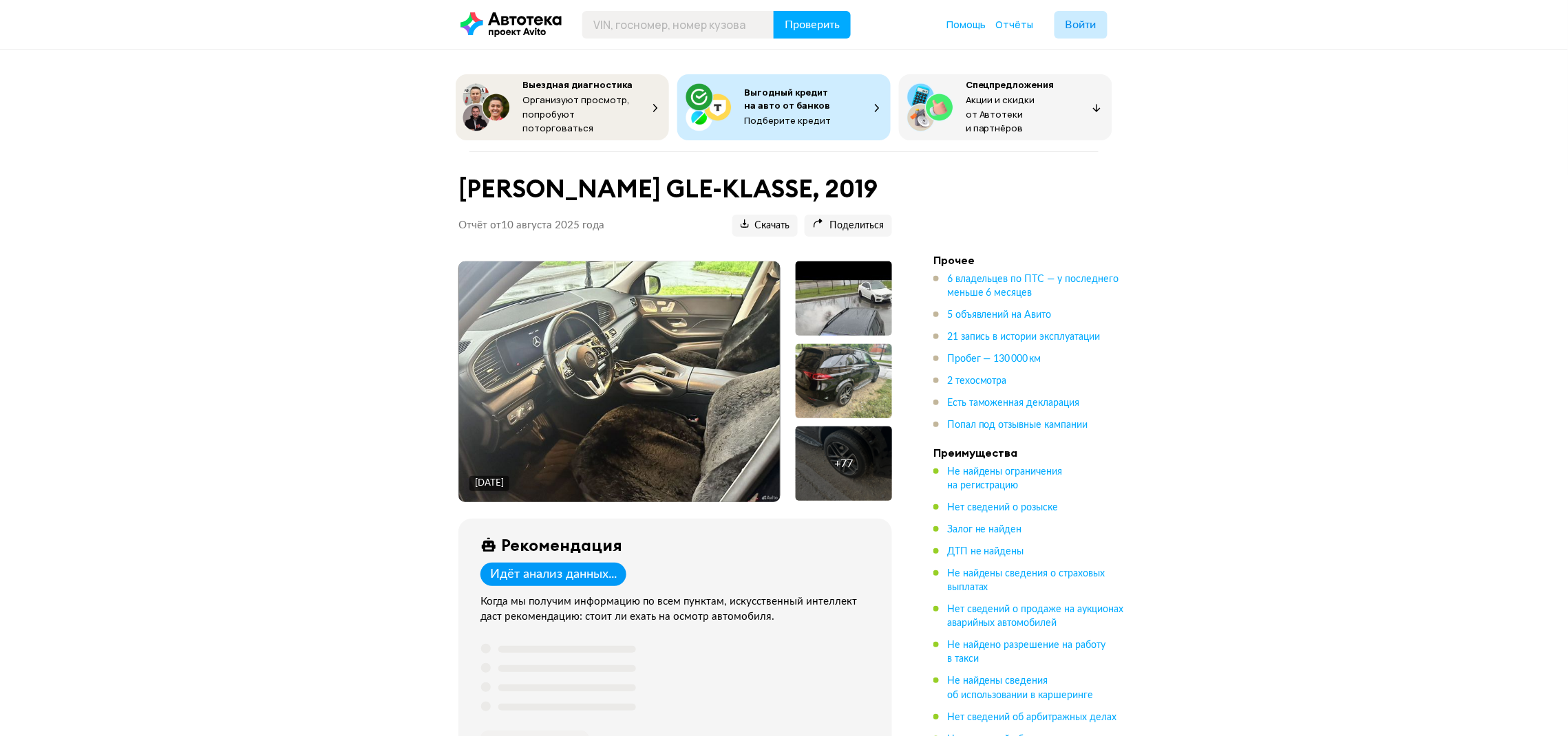
click at [649, 370] on img at bounding box center [620, 382] width 321 height 241
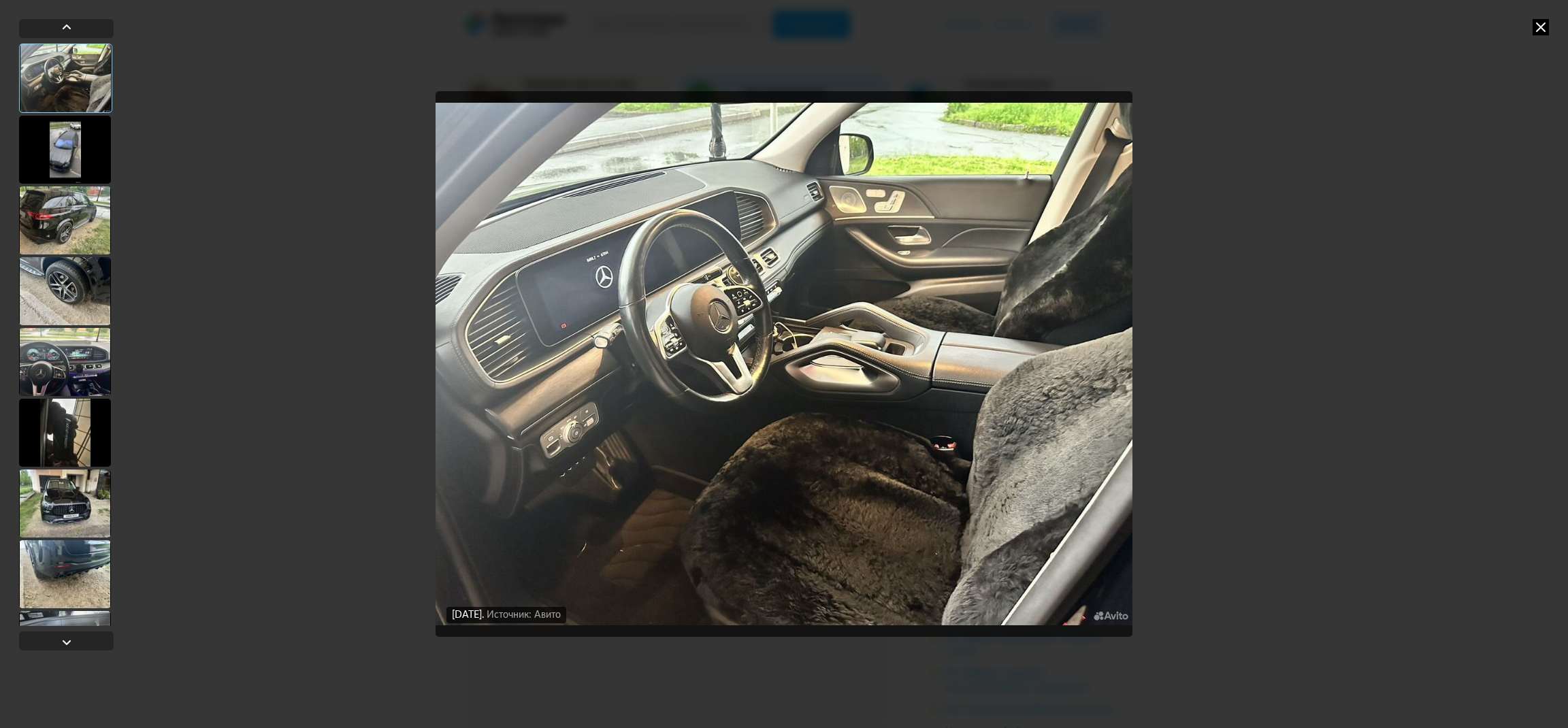
click at [62, 158] on div at bounding box center [65, 150] width 92 height 68
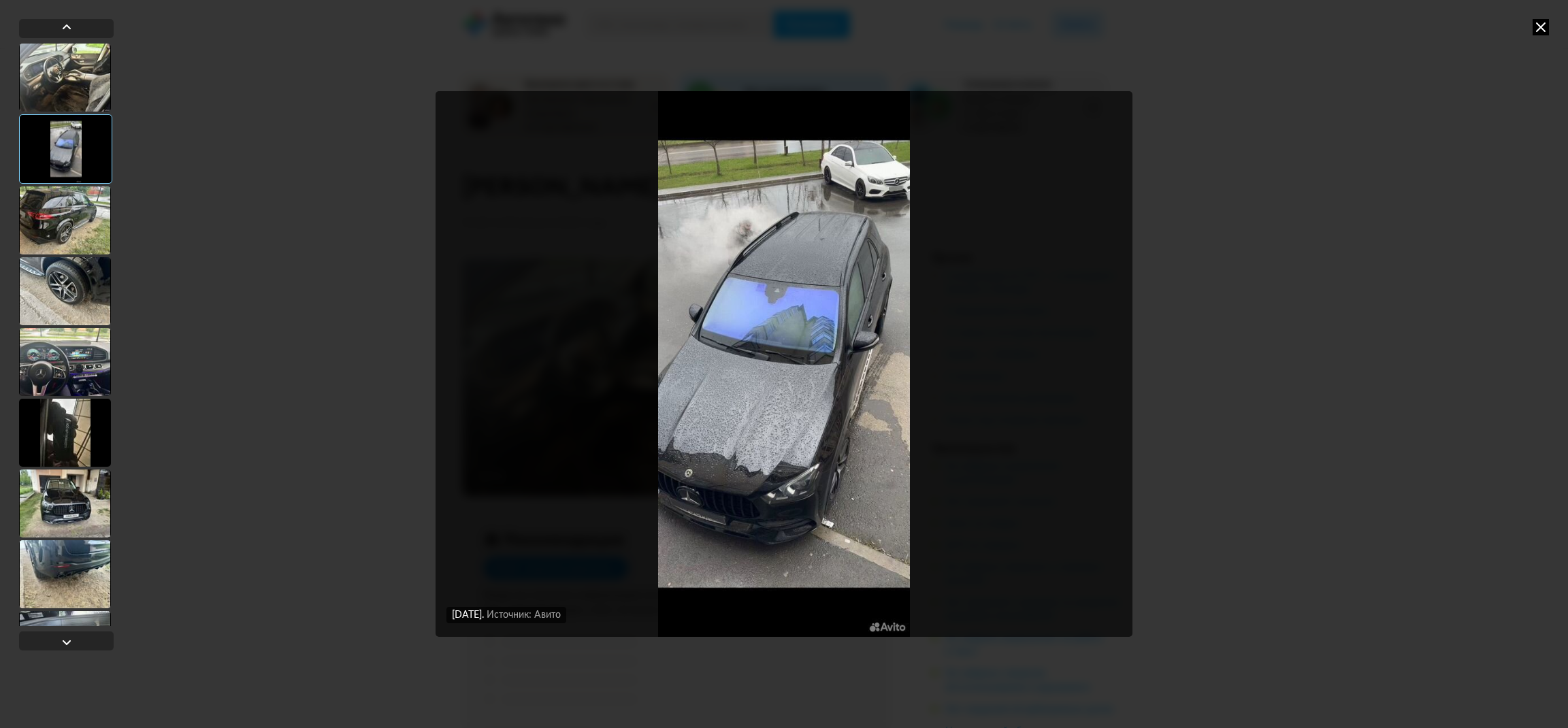
click at [58, 224] on div at bounding box center [65, 220] width 92 height 68
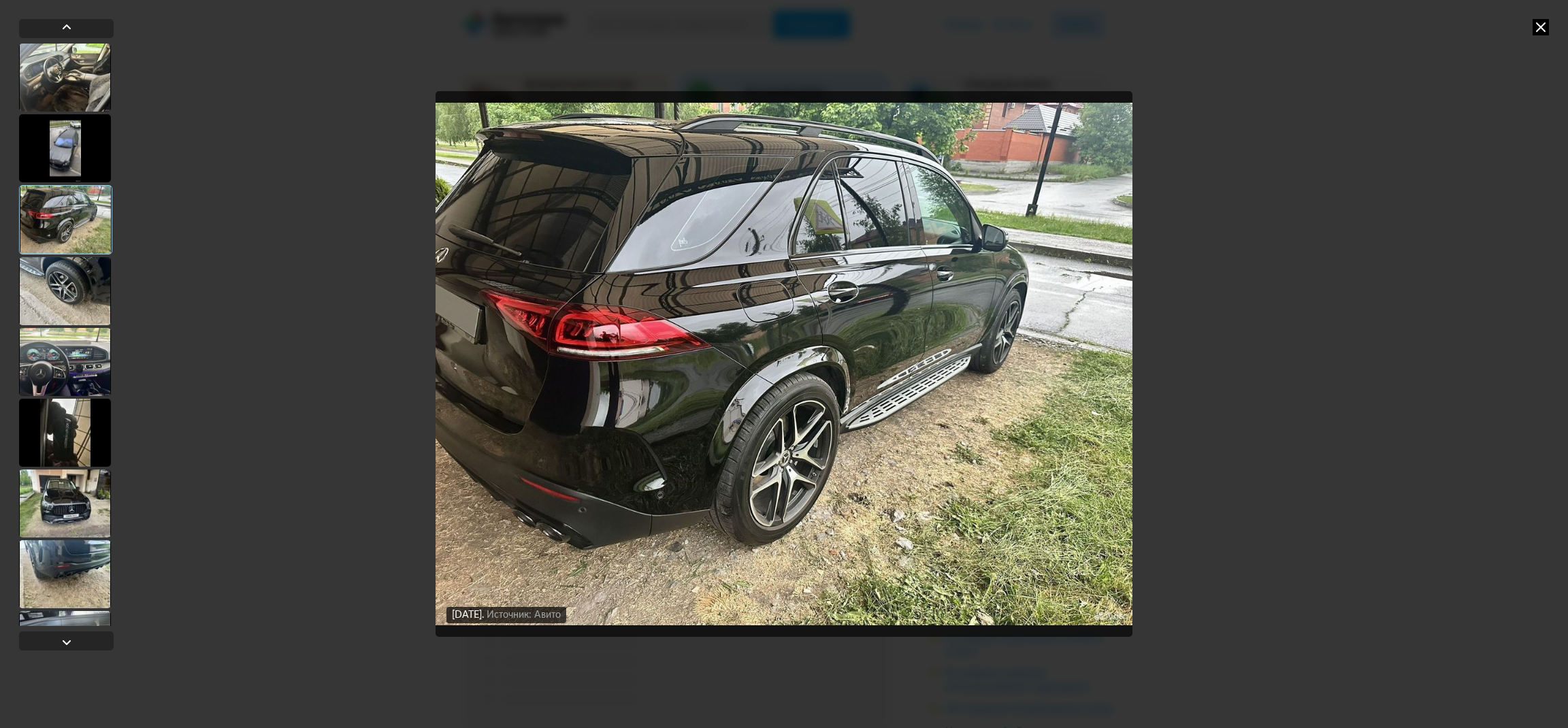
click at [70, 290] on div at bounding box center [65, 291] width 92 height 68
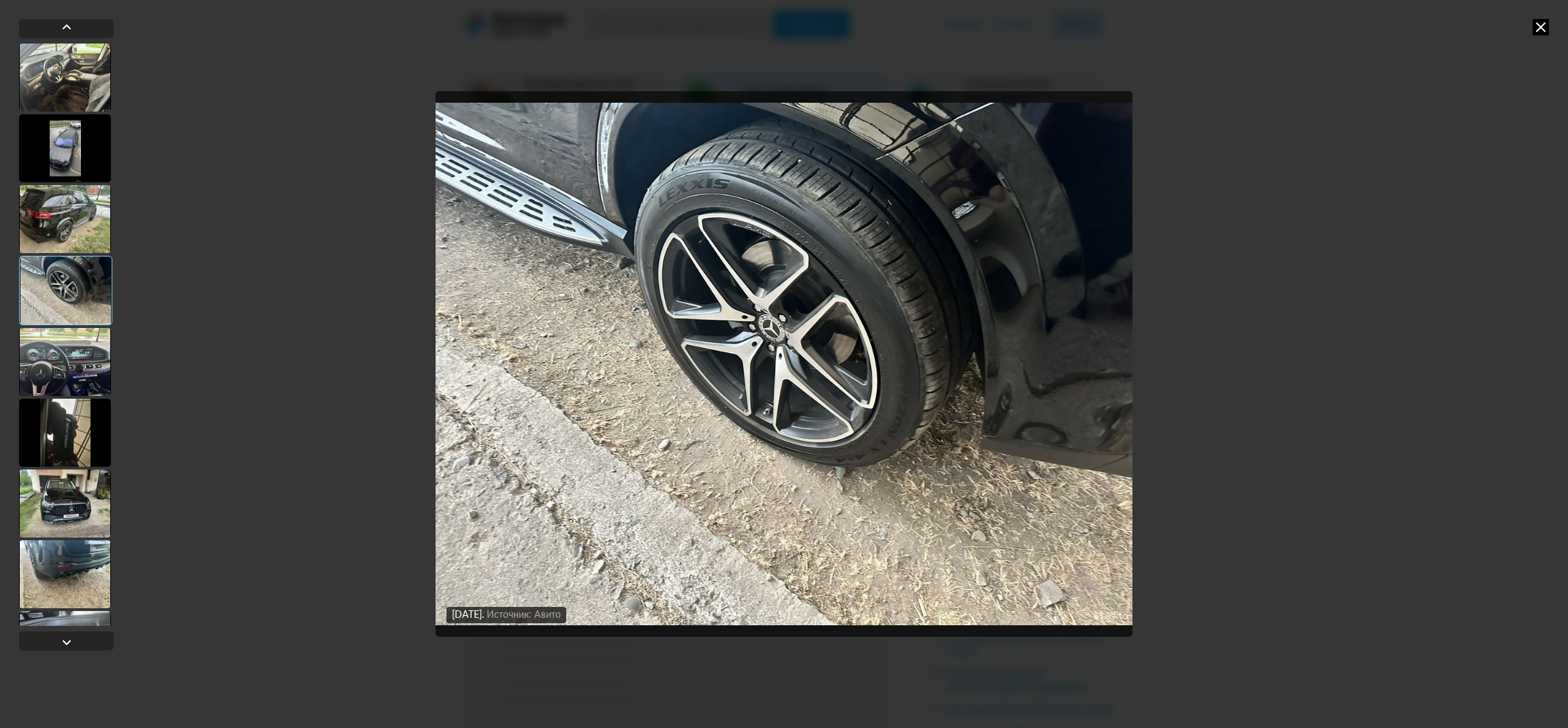
click at [55, 316] on div at bounding box center [66, 290] width 93 height 69
click at [55, 373] on div at bounding box center [65, 362] width 92 height 68
click at [62, 444] on div at bounding box center [65, 432] width 92 height 68
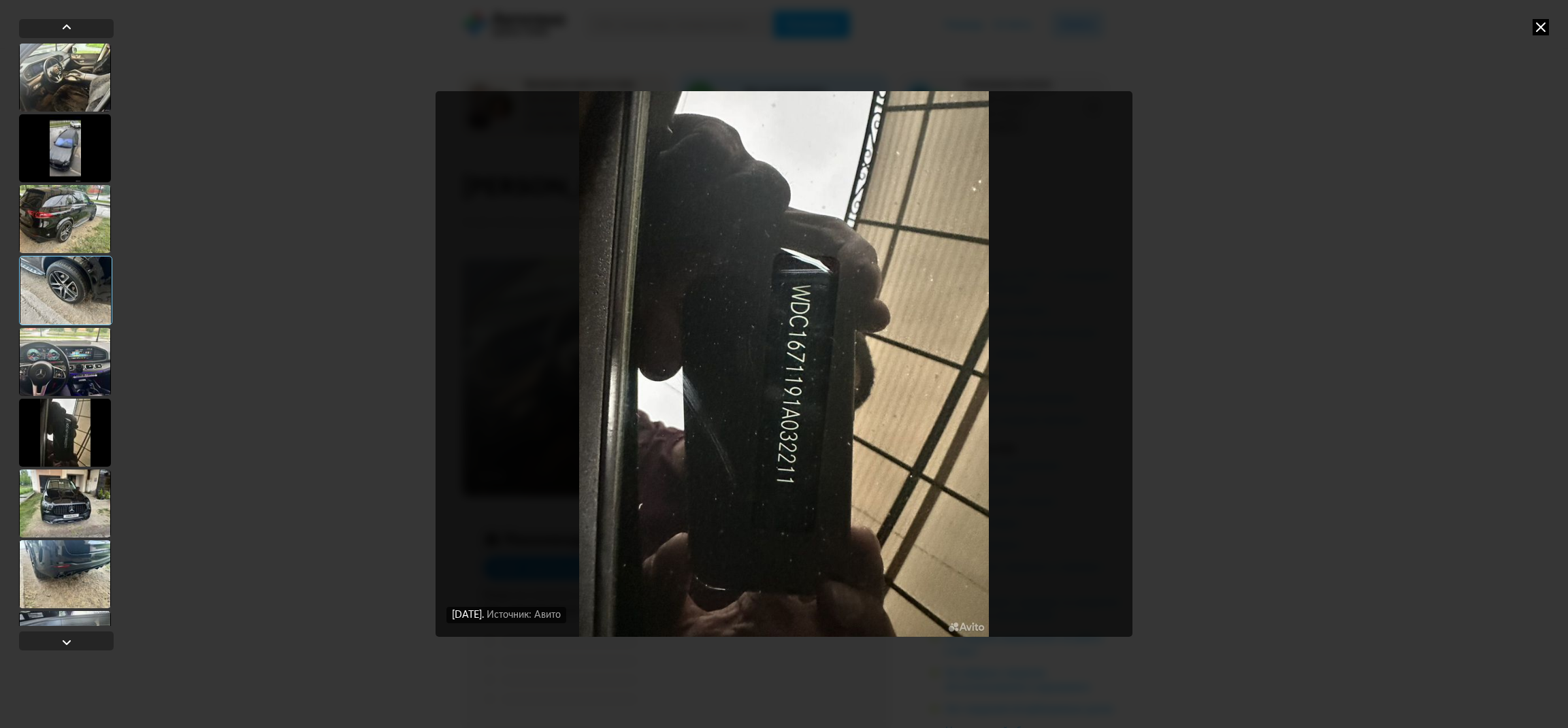
click at [67, 485] on div at bounding box center [65, 503] width 92 height 68
click at [66, 509] on div at bounding box center [65, 503] width 92 height 68
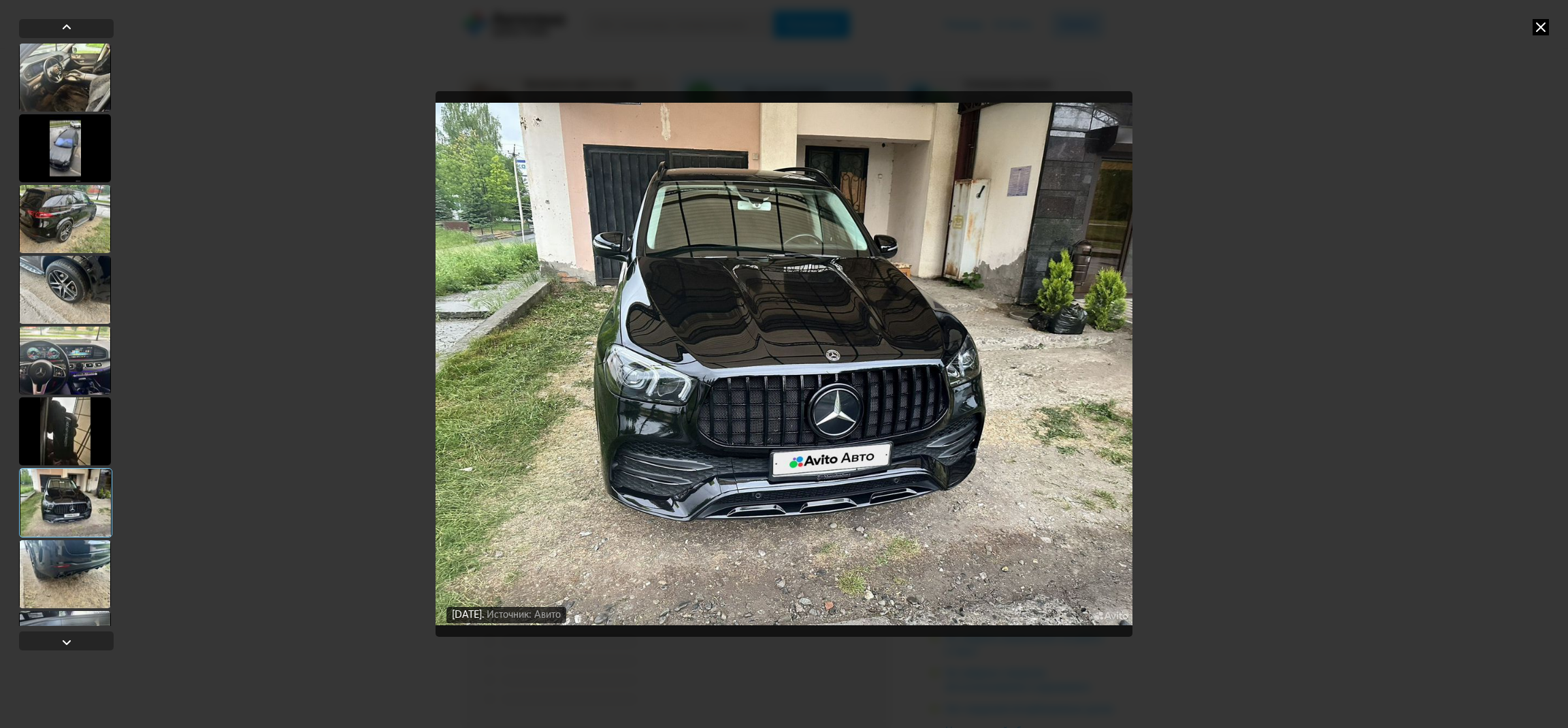
click at [69, 566] on div at bounding box center [65, 574] width 92 height 68
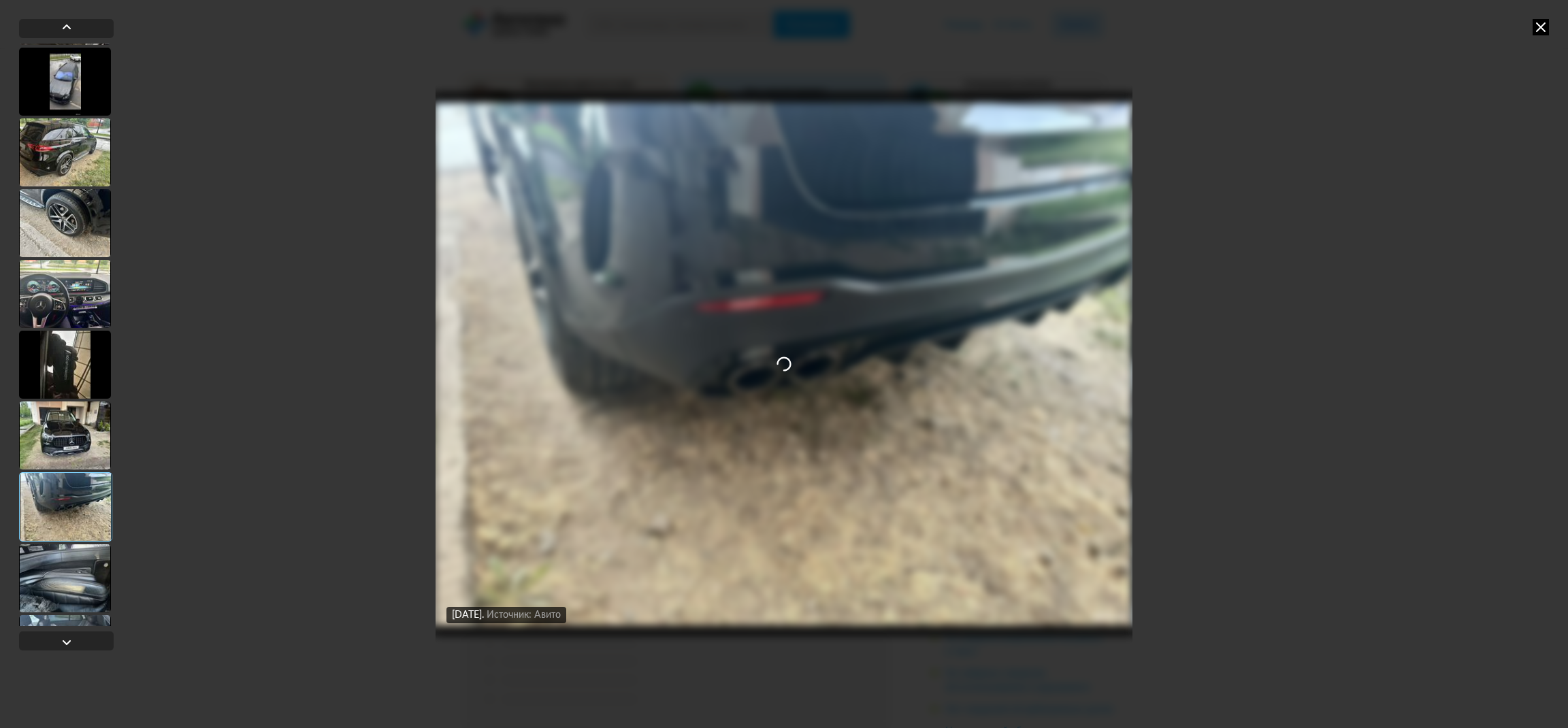
scroll to position [204, 0]
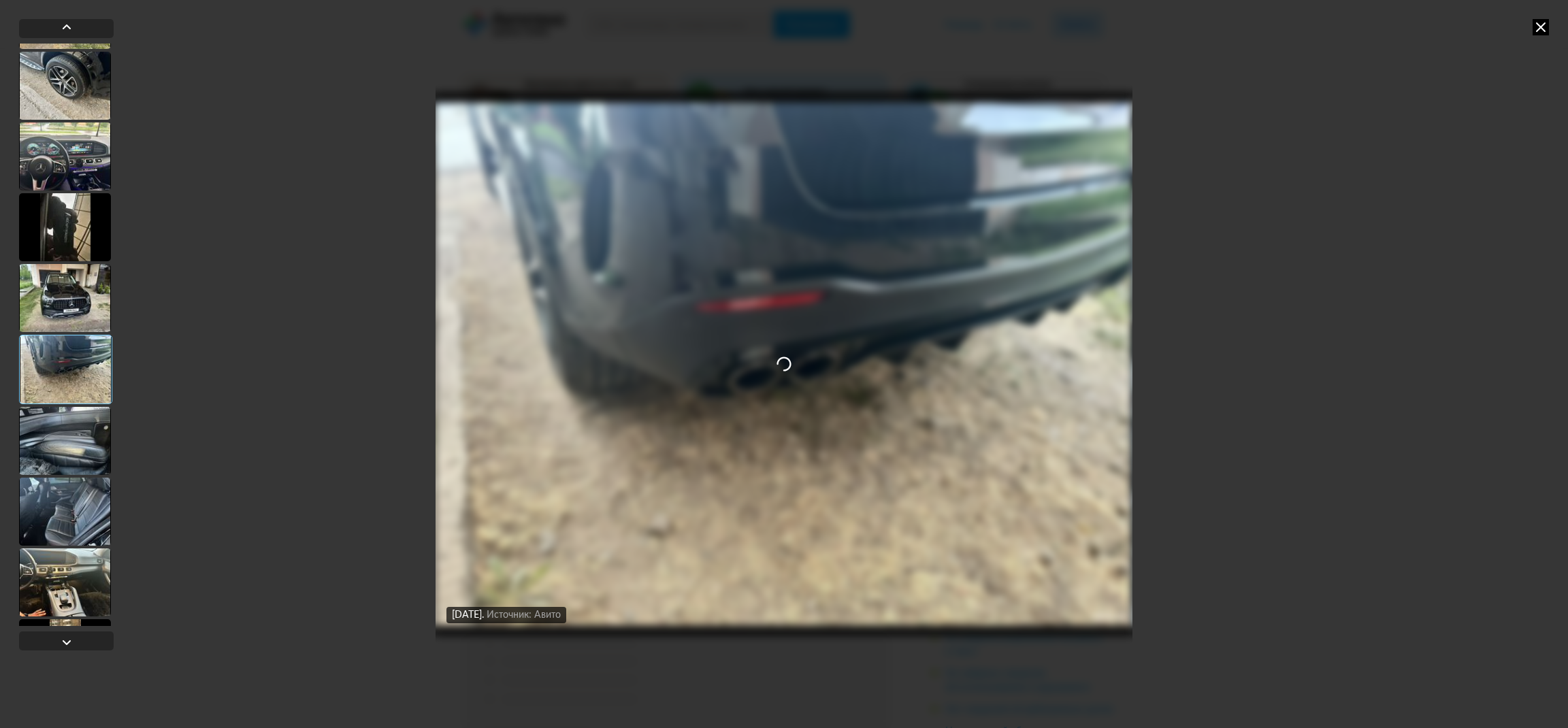
click at [59, 366] on div at bounding box center [66, 369] width 93 height 69
click at [69, 436] on div at bounding box center [65, 441] width 92 height 68
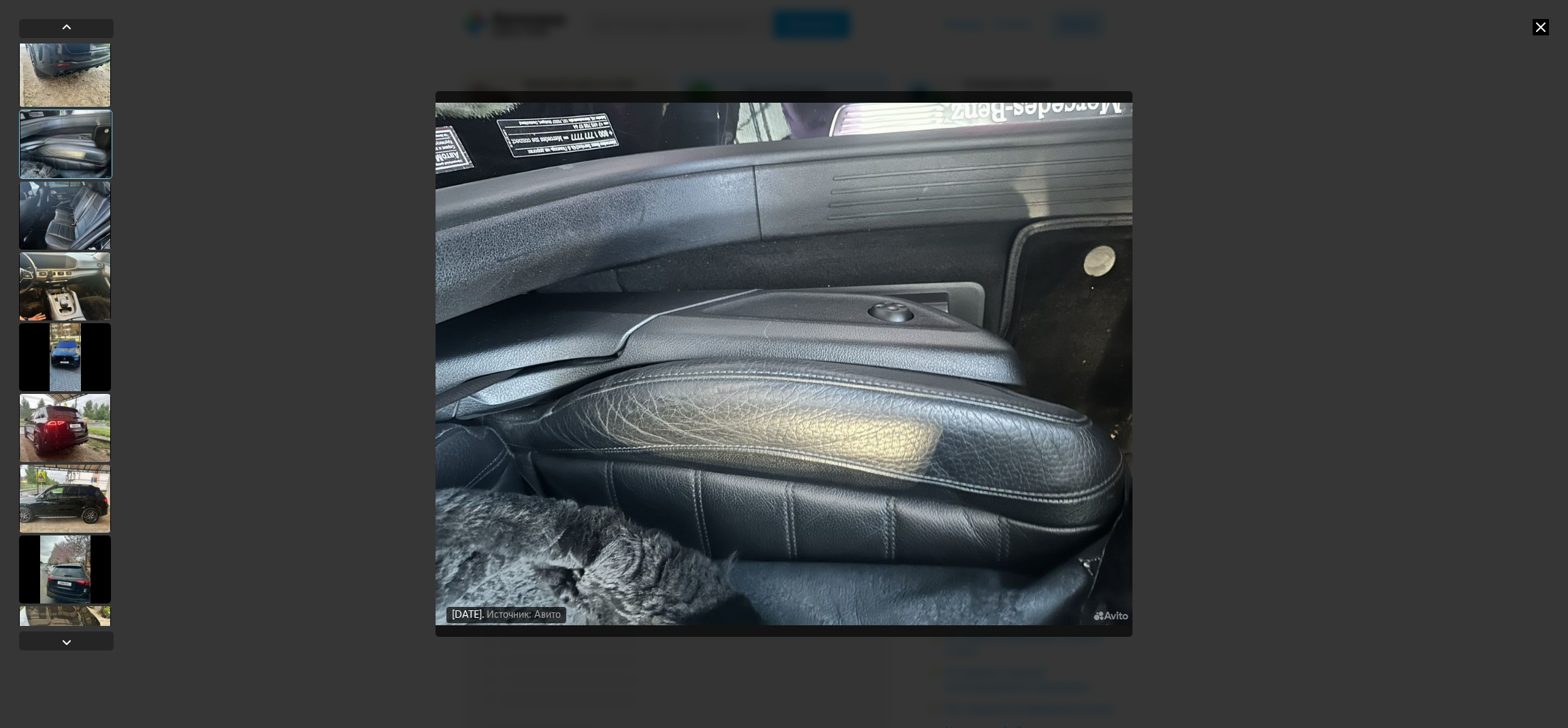
scroll to position [510, 0]
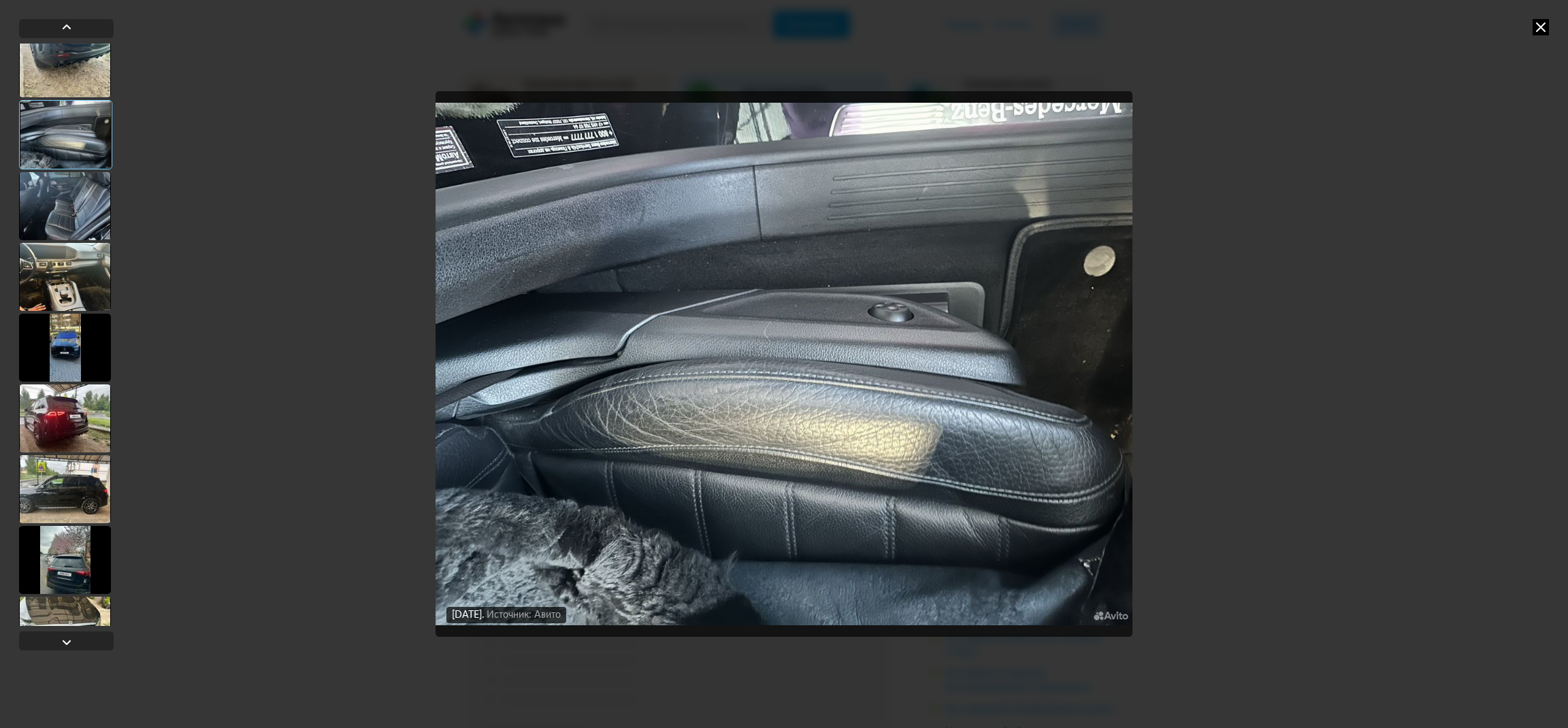
click at [69, 207] on div at bounding box center [65, 206] width 92 height 68
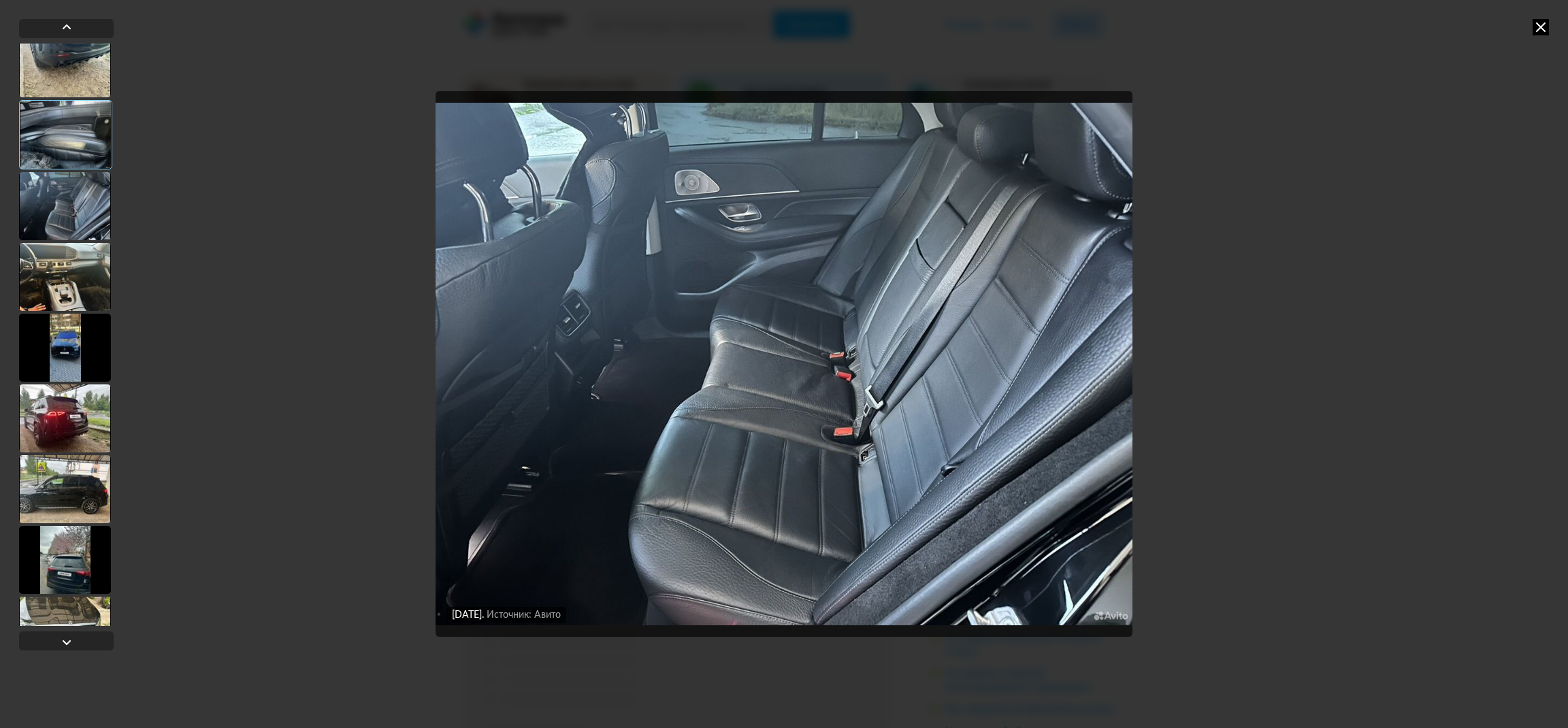
click at [71, 268] on div at bounding box center [65, 277] width 92 height 68
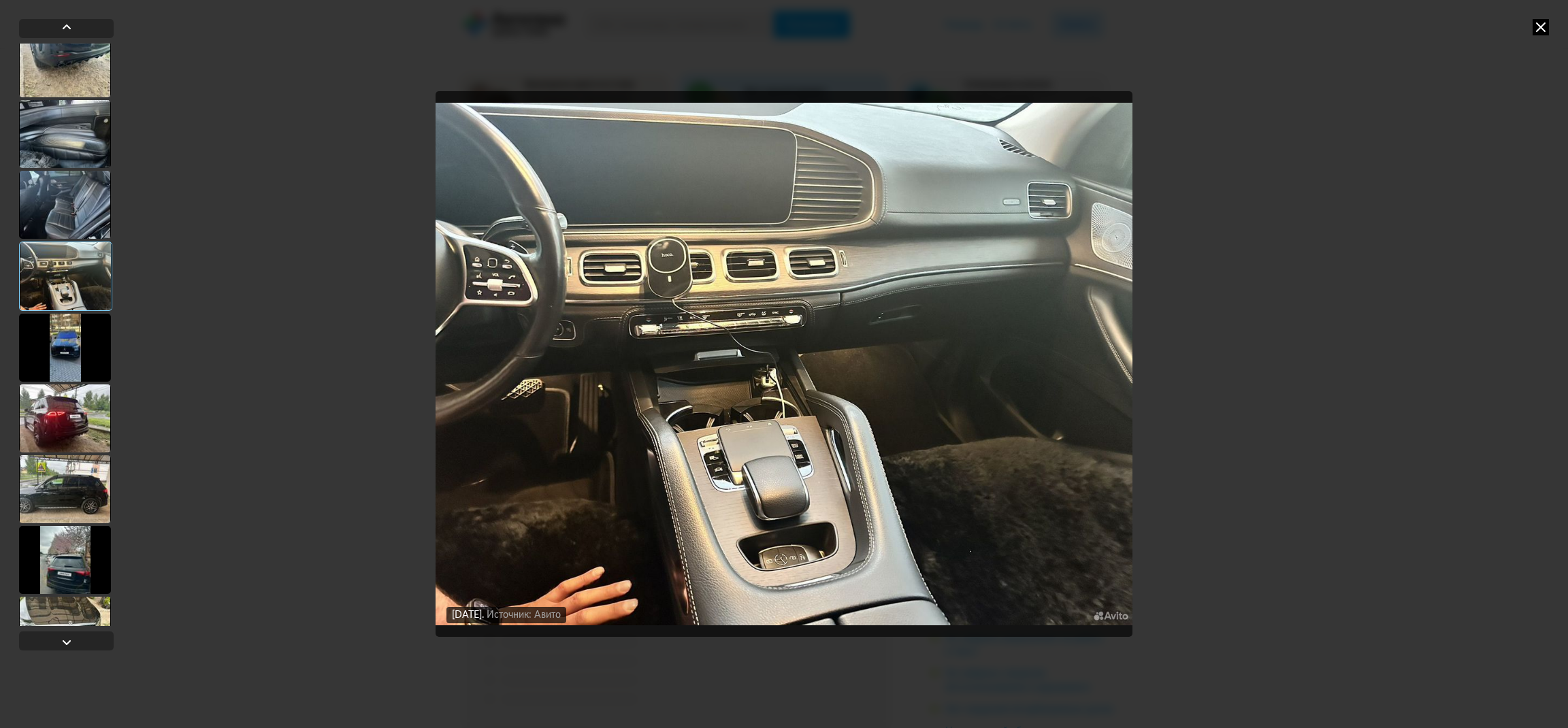
click at [70, 357] on div at bounding box center [65, 347] width 92 height 68
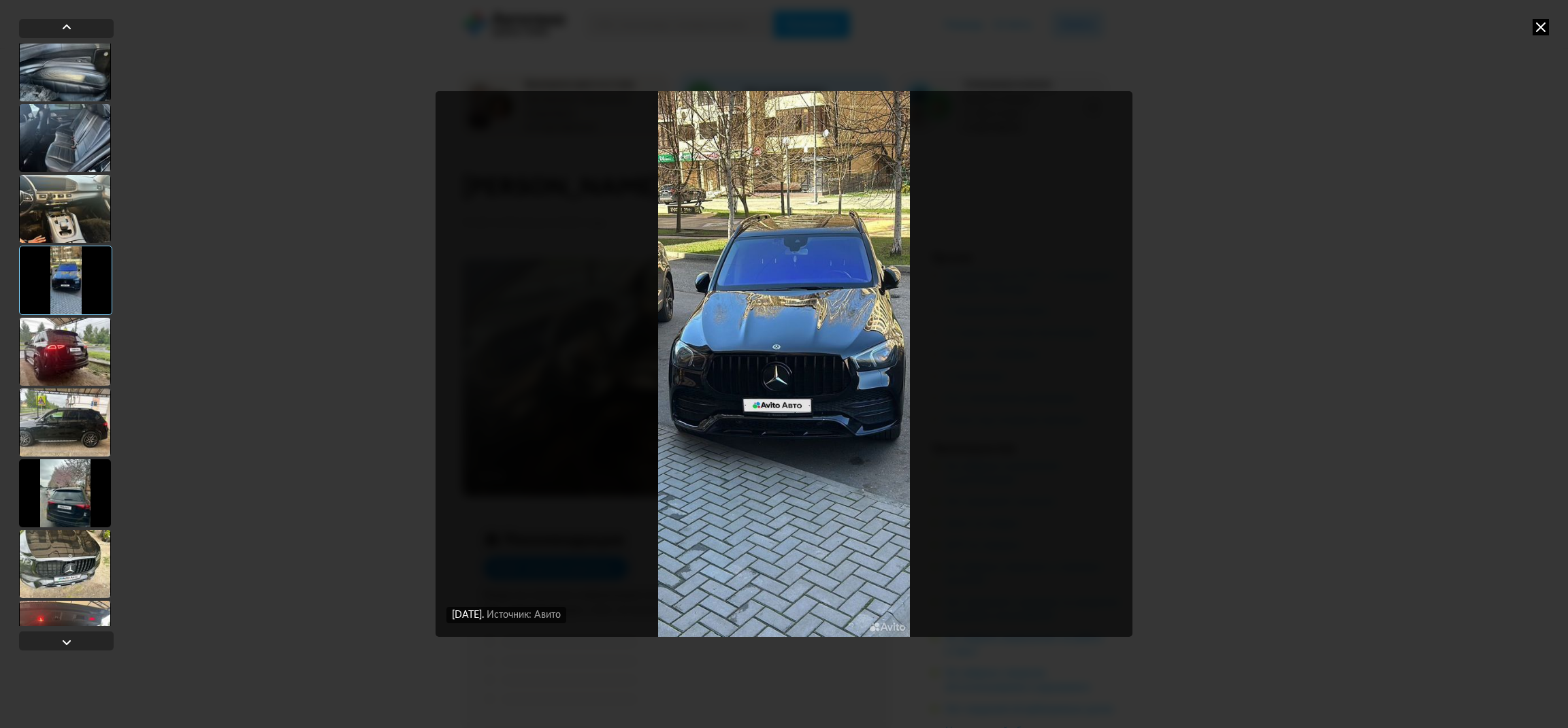
scroll to position [612, 0]
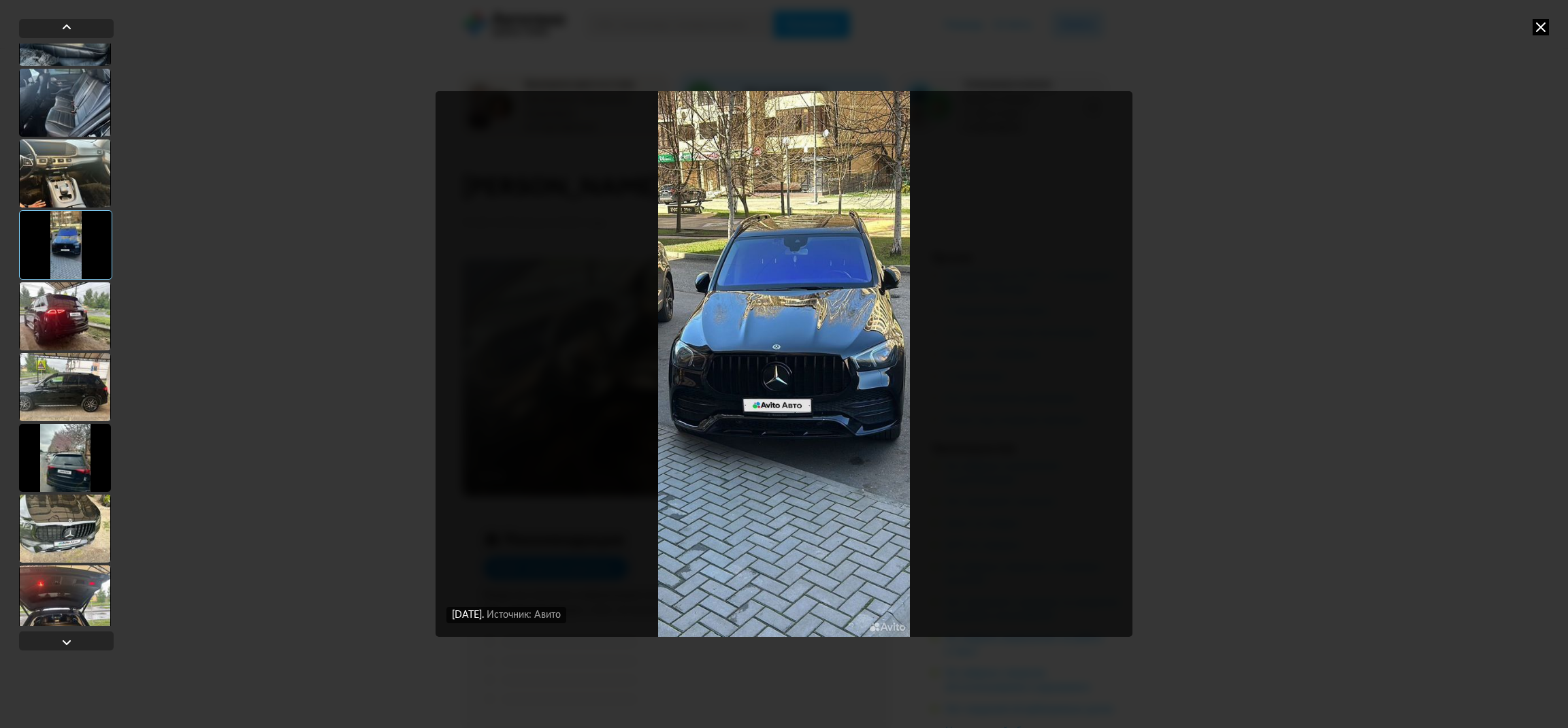
click at [66, 332] on div at bounding box center [65, 316] width 92 height 68
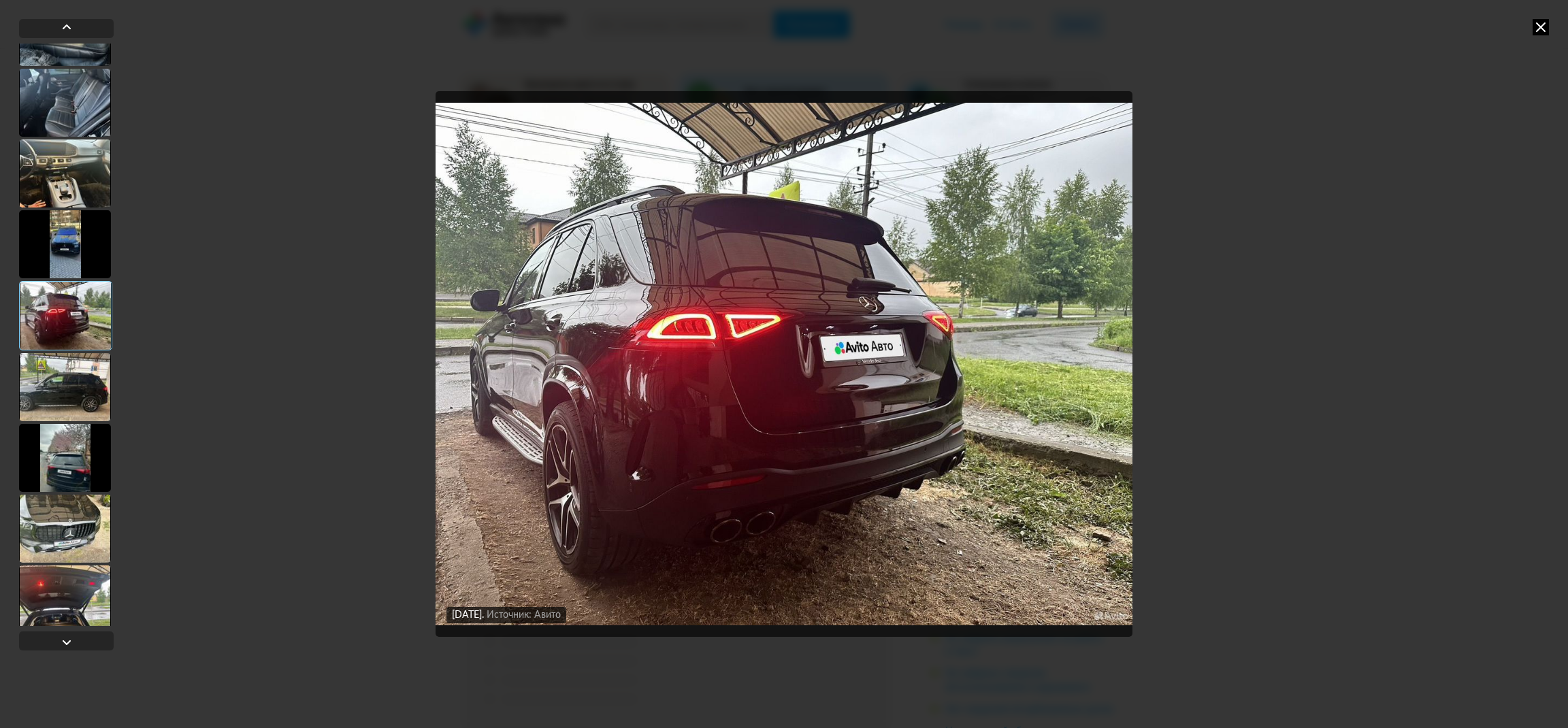
click at [64, 376] on div at bounding box center [65, 387] width 92 height 68
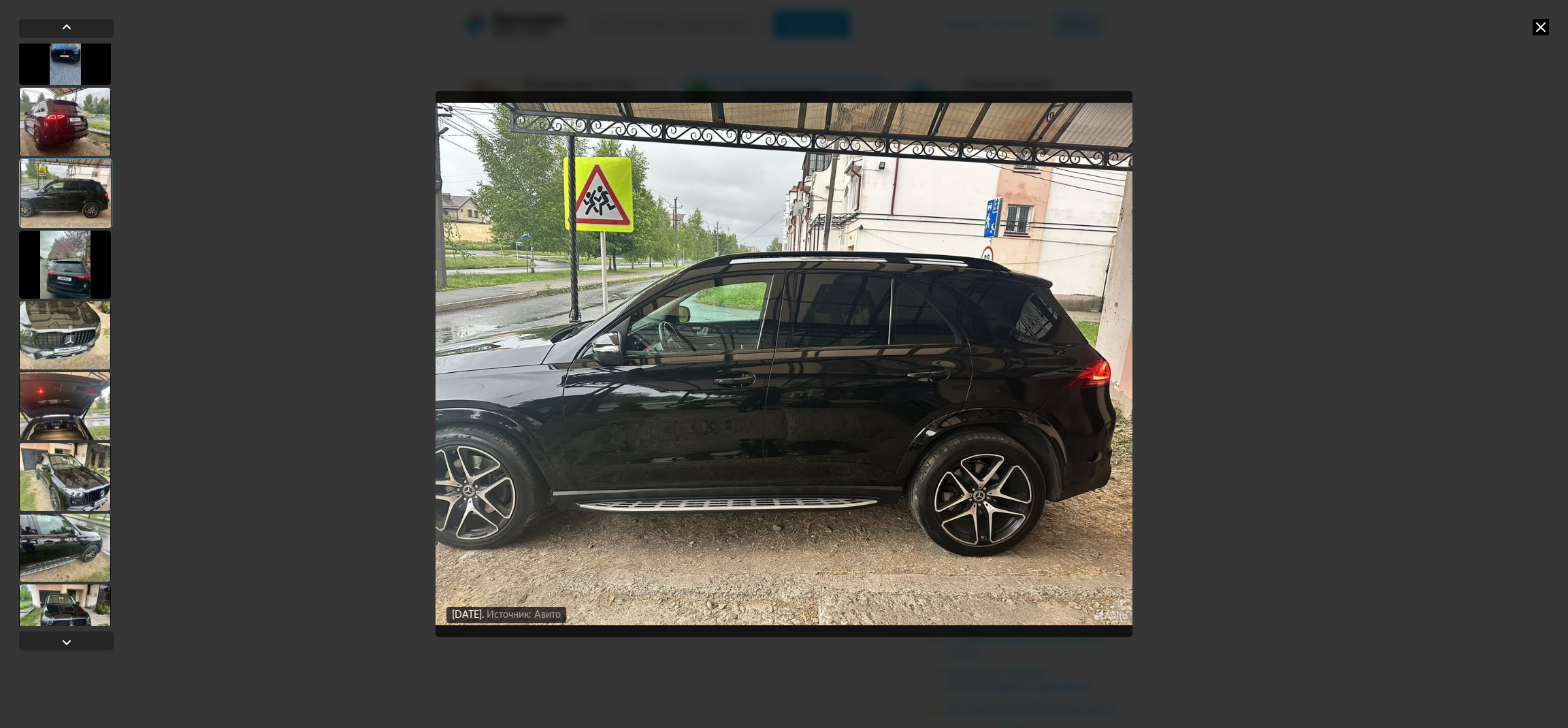
scroll to position [817, 0]
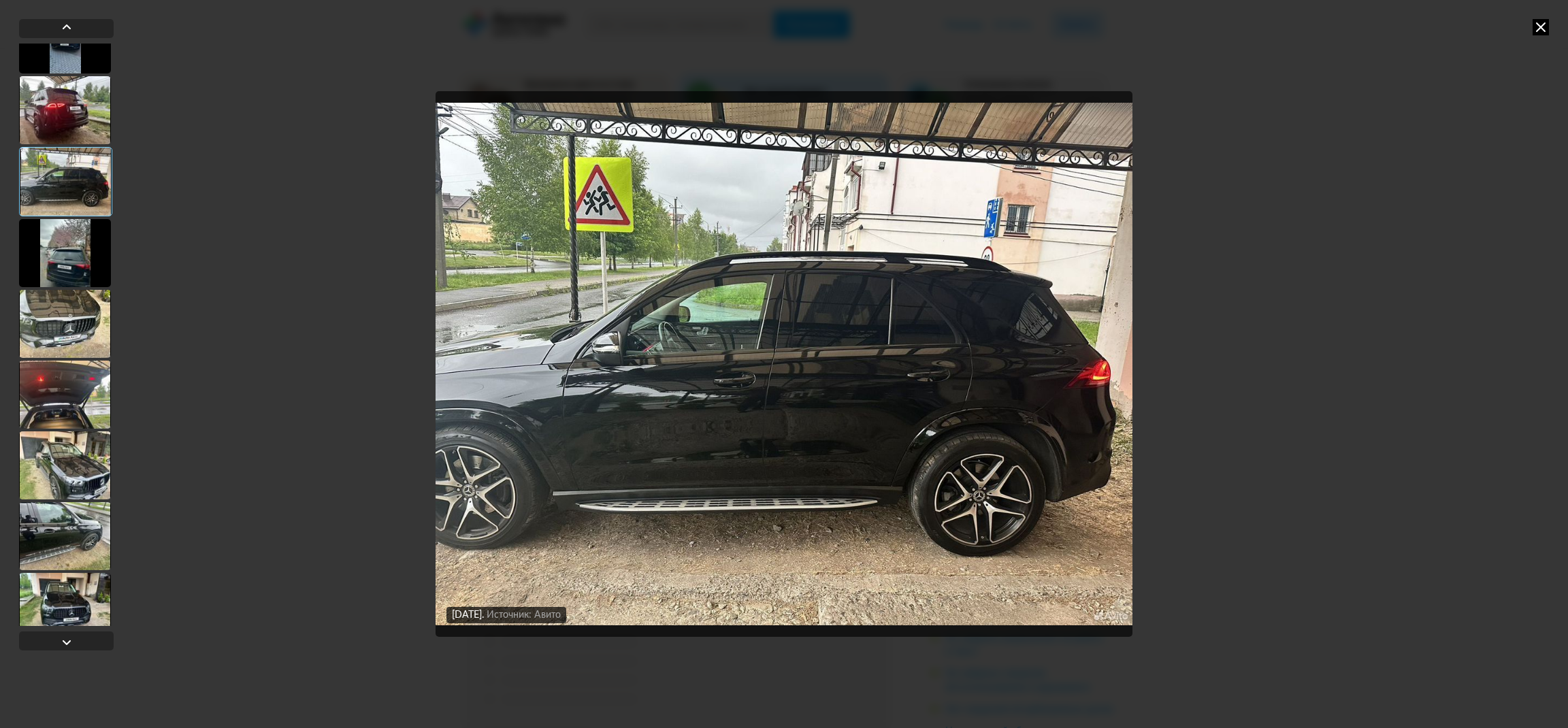
click at [72, 240] on div at bounding box center [65, 253] width 92 height 68
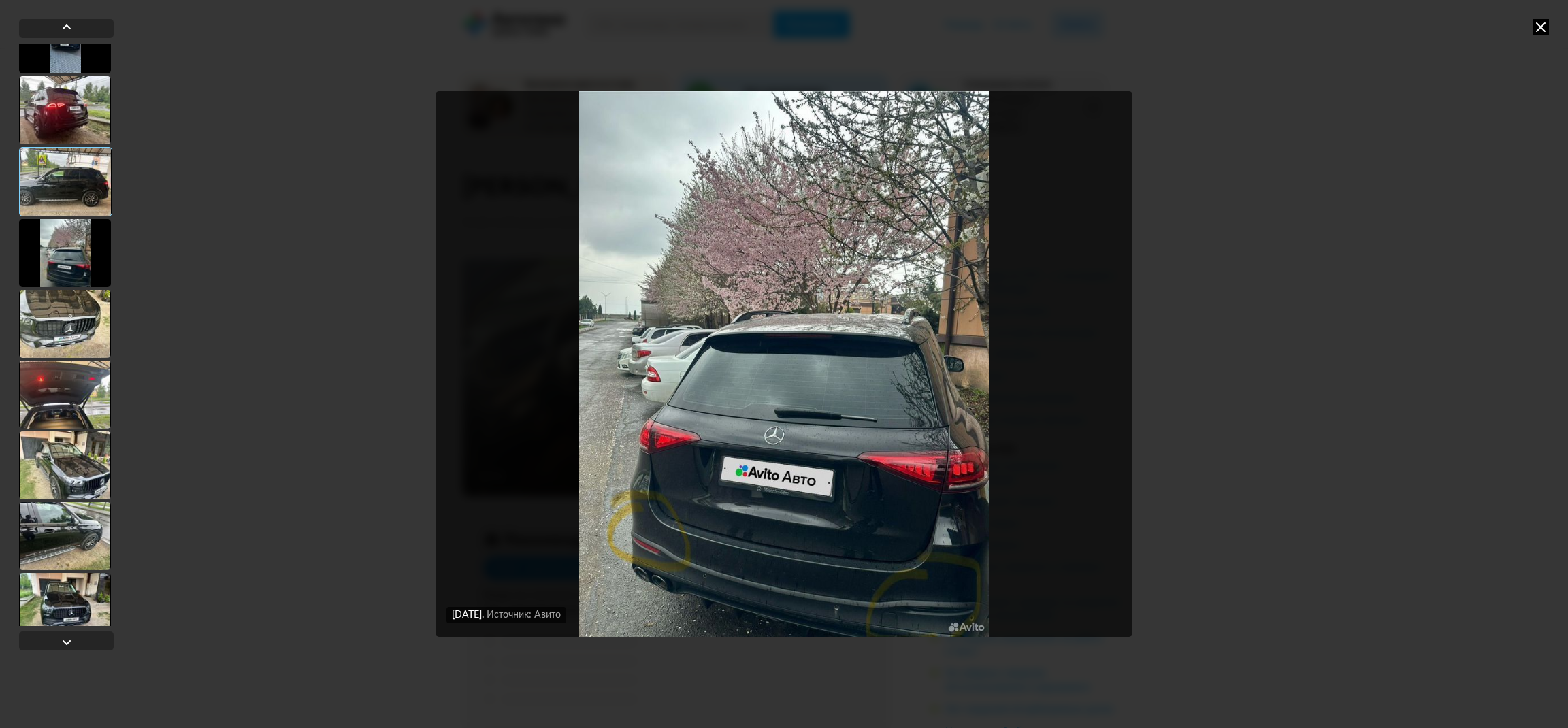
click at [62, 333] on div at bounding box center [65, 324] width 92 height 68
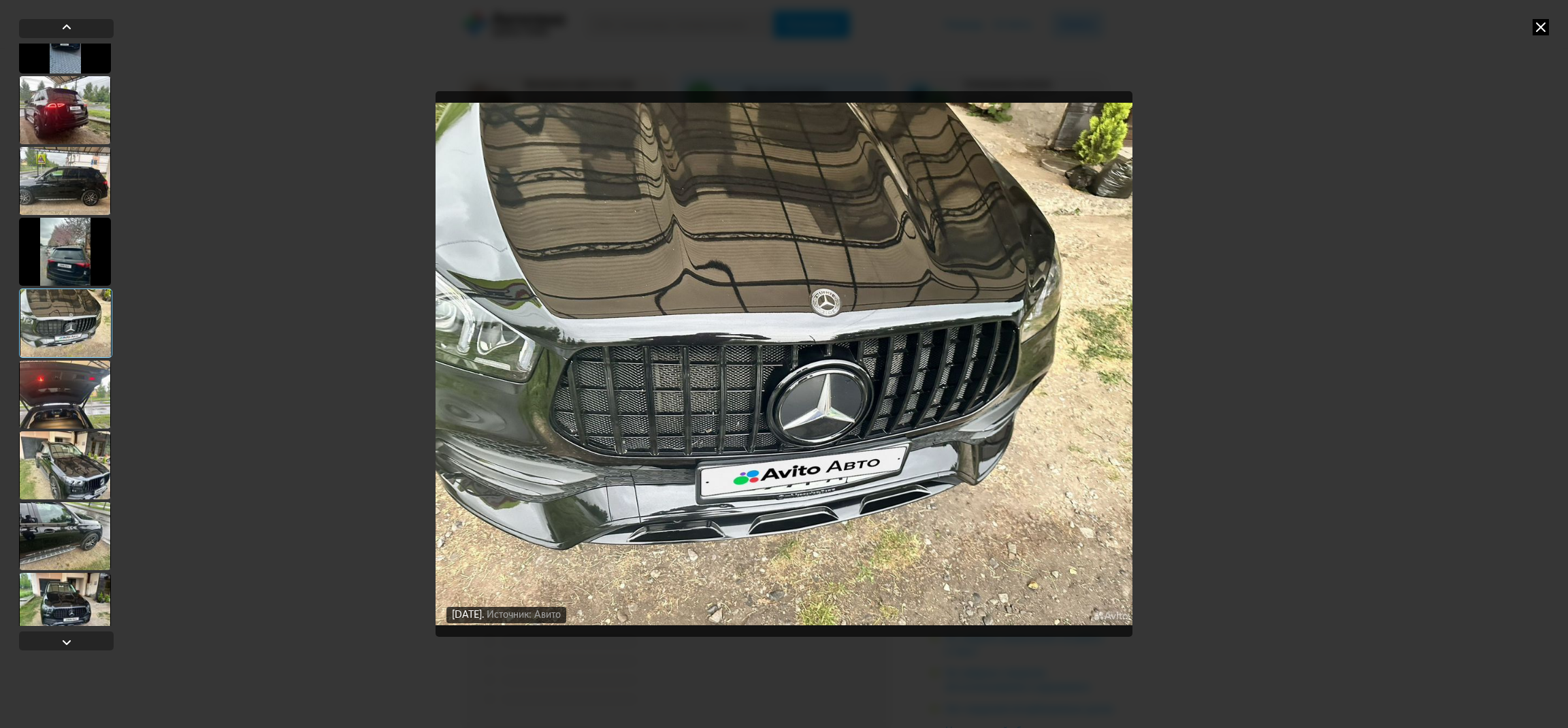
click at [64, 382] on div at bounding box center [65, 395] width 92 height 68
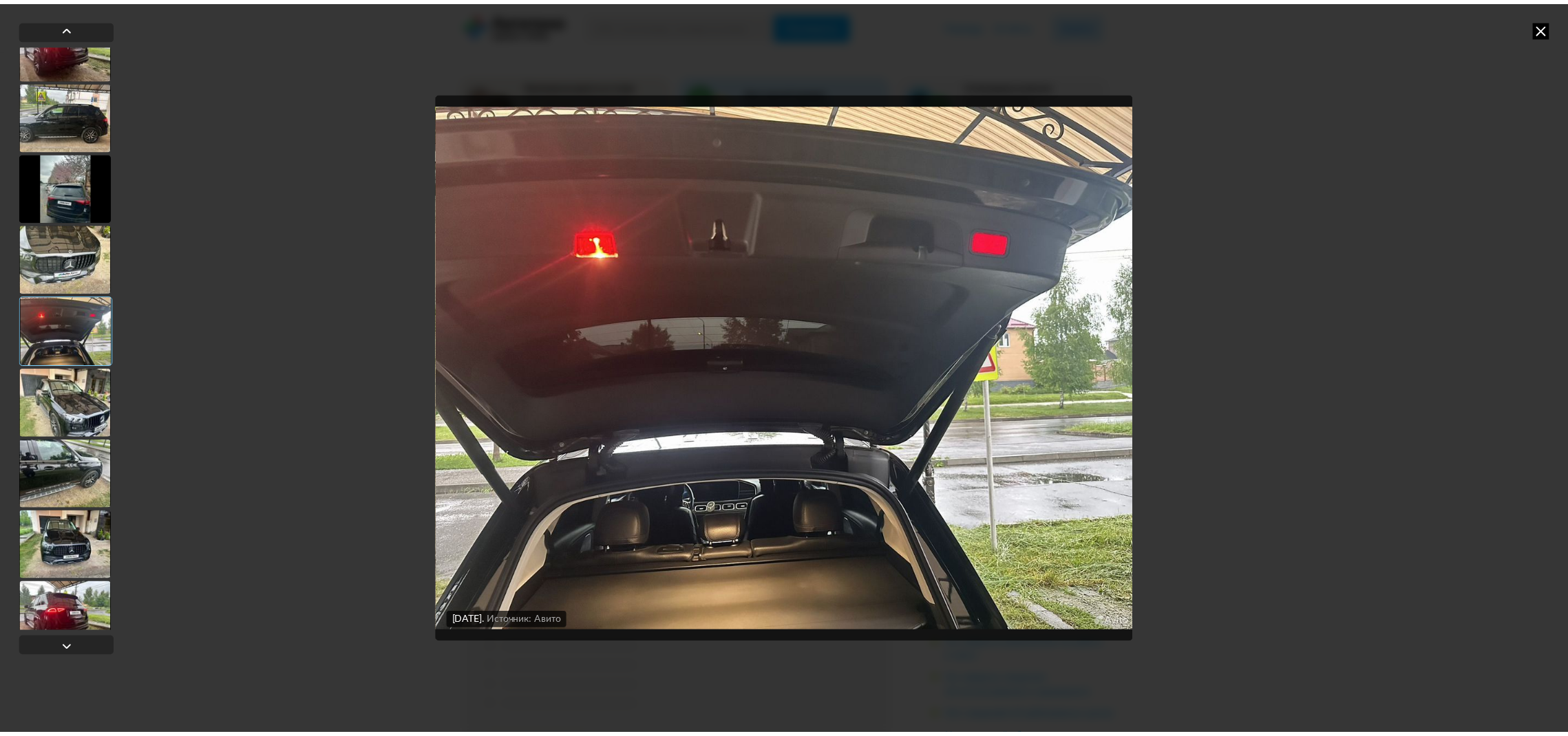
scroll to position [1032, 0]
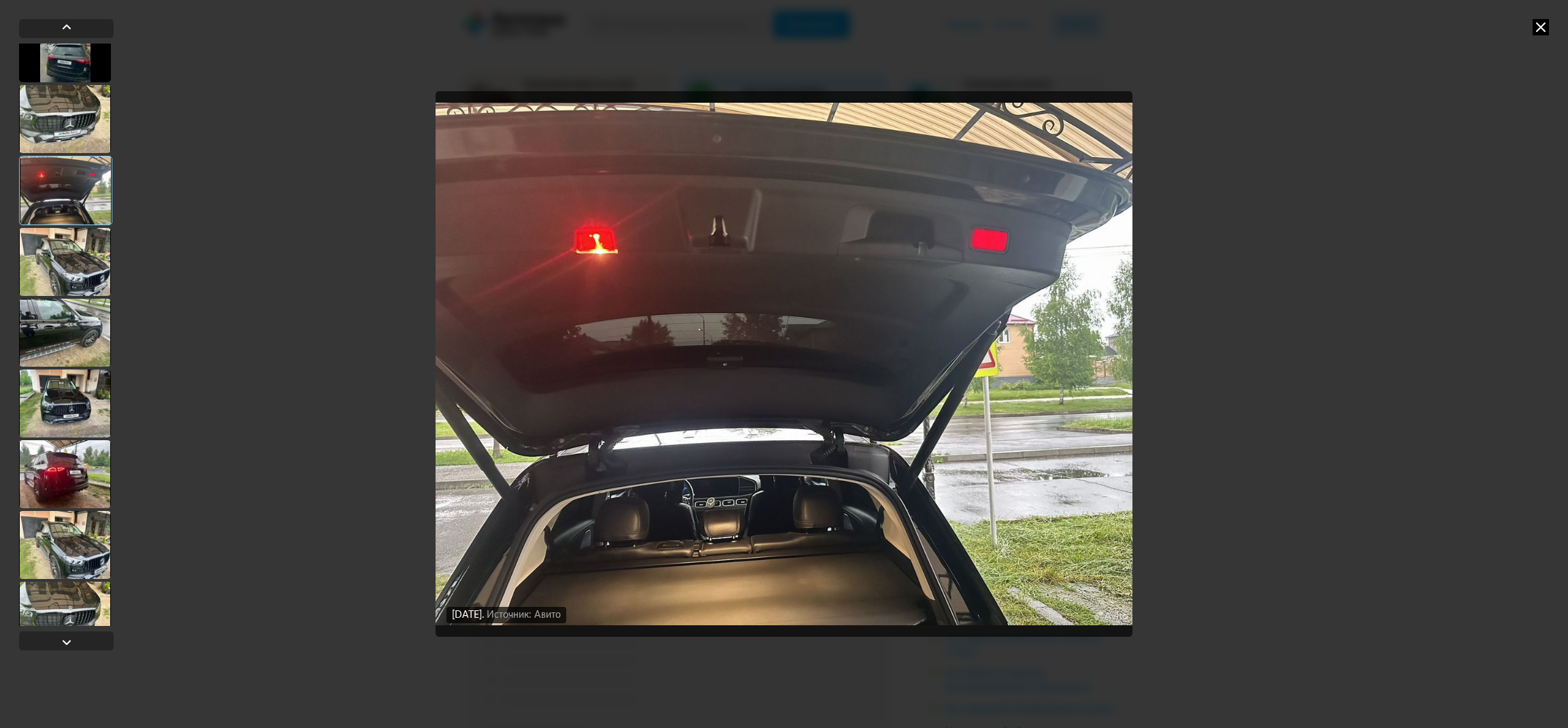
click at [40, 353] on div at bounding box center [65, 332] width 92 height 68
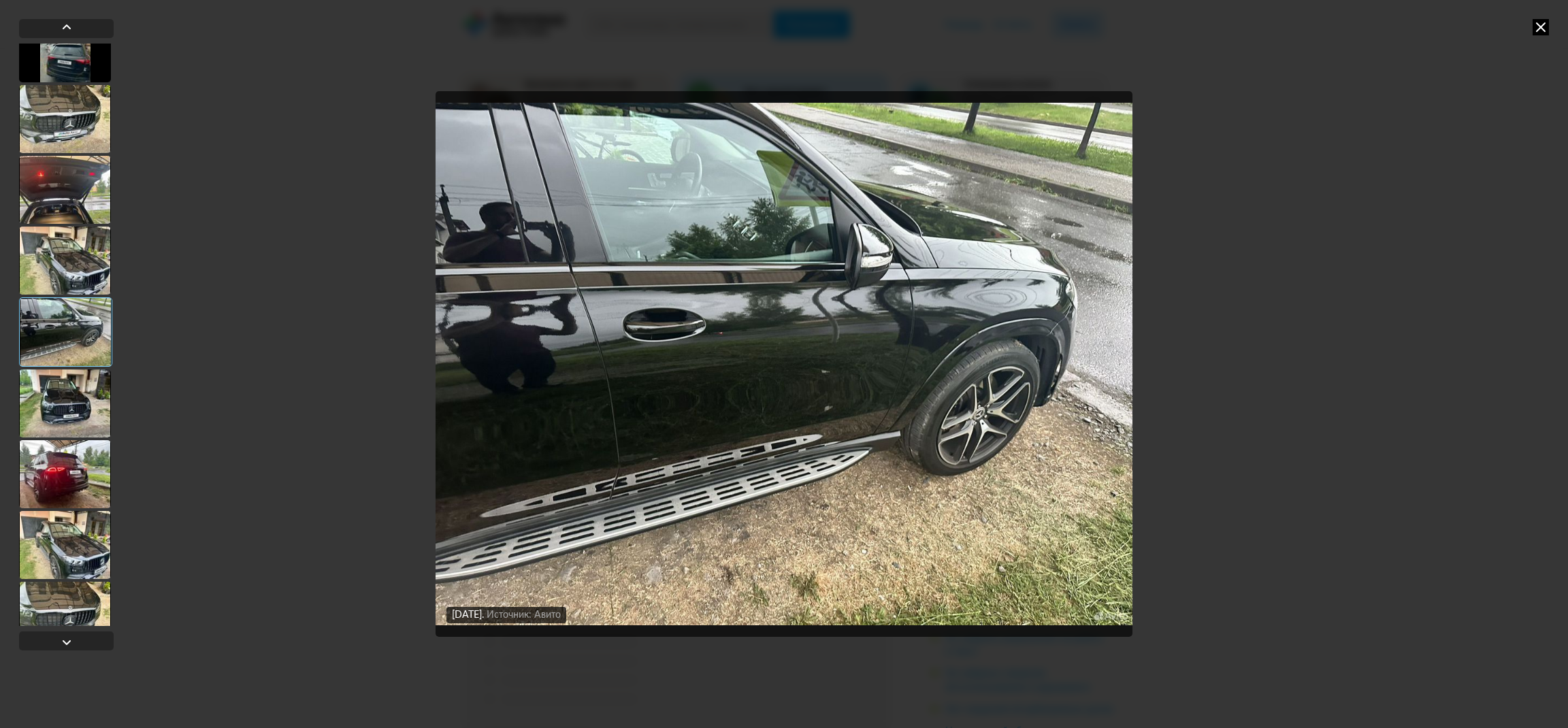
click at [46, 407] on div at bounding box center [65, 403] width 92 height 68
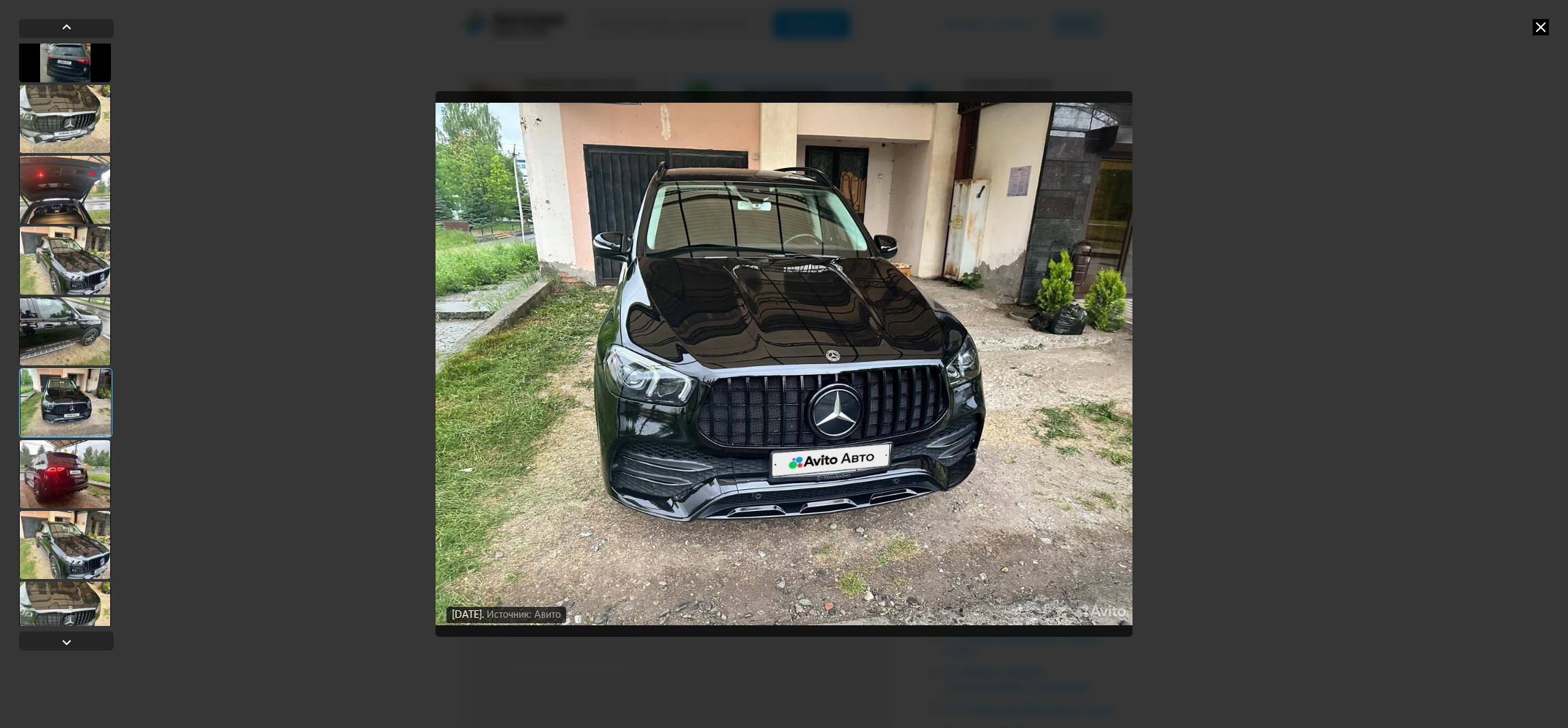
click at [49, 482] on div at bounding box center [65, 474] width 92 height 68
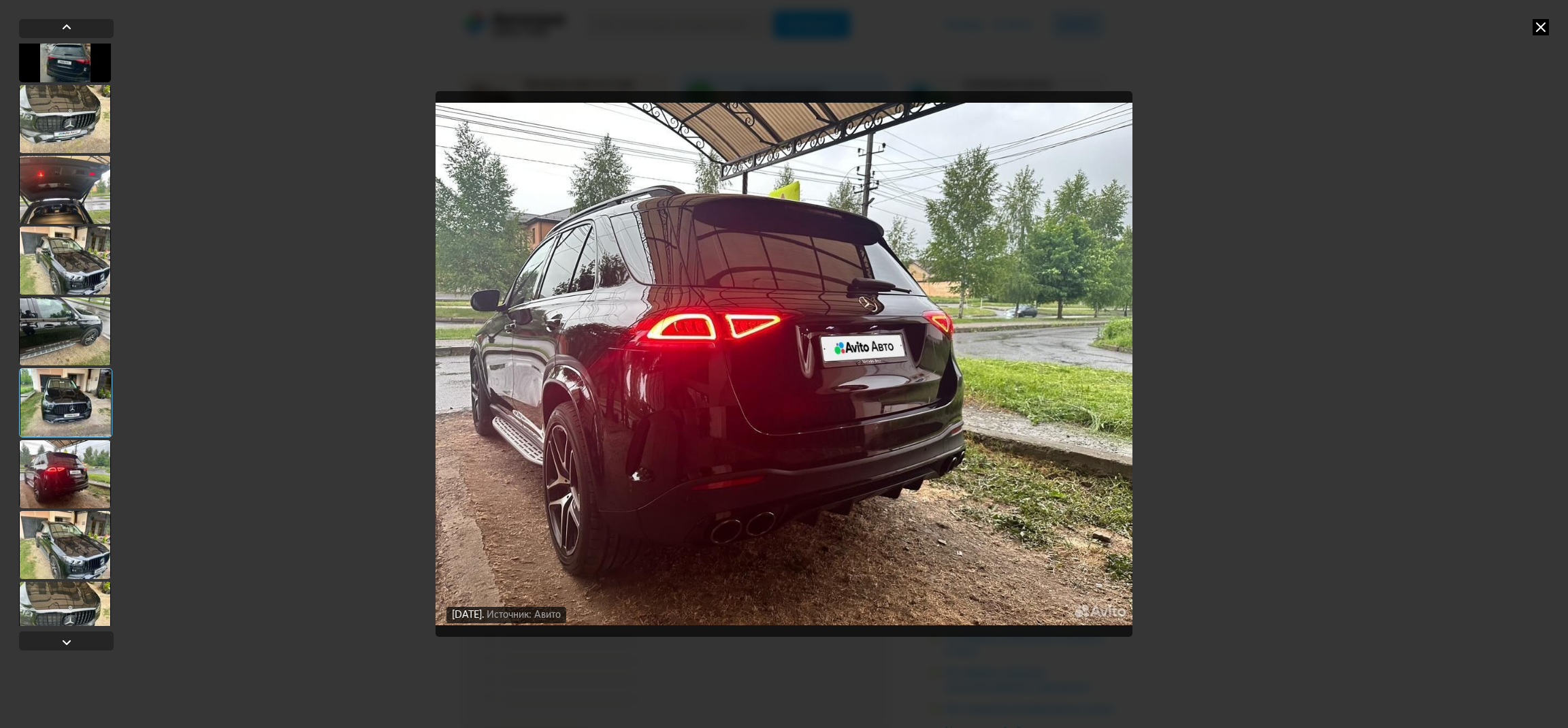
click at [58, 548] on div at bounding box center [65, 545] width 92 height 68
click at [69, 598] on div at bounding box center [65, 615] width 92 height 68
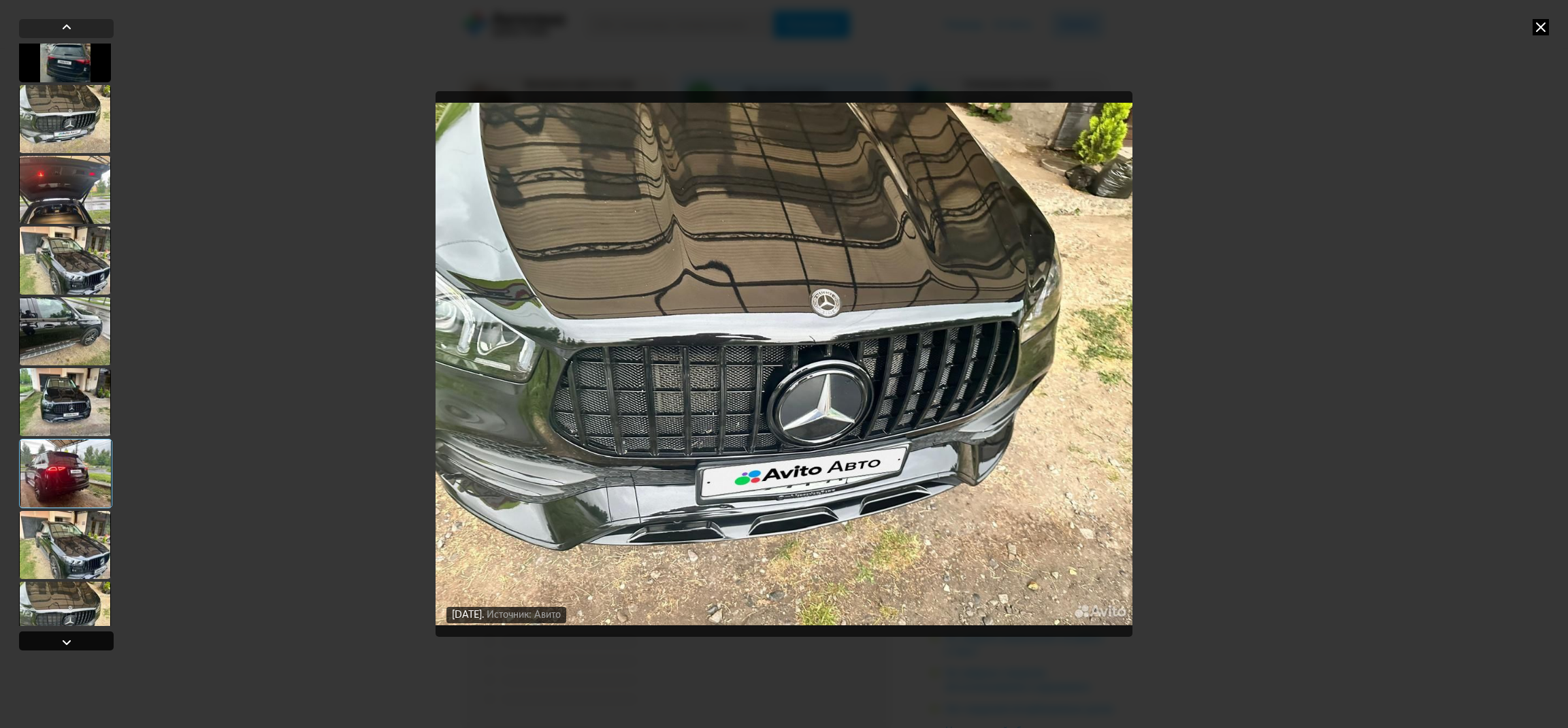
click at [64, 635] on div at bounding box center [67, 643] width 16 height 16
click at [69, 623] on div at bounding box center [66, 615] width 93 height 69
click at [1538, 32] on icon at bounding box center [1541, 27] width 16 height 16
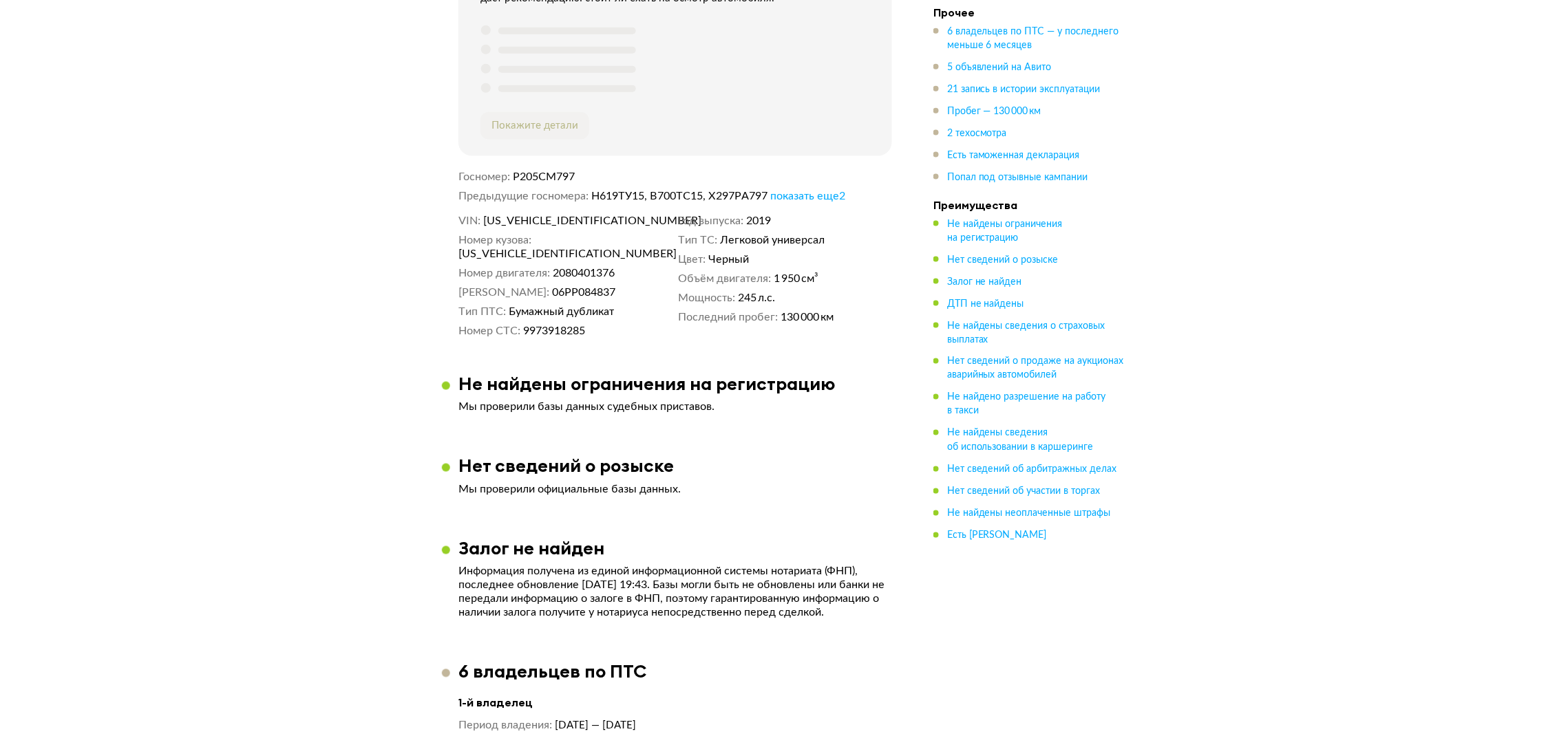
scroll to position [0, 0]
